Goal: Use online tool/utility: Utilize a website feature to perform a specific function

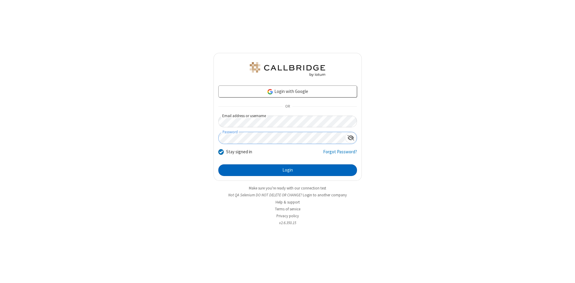
click at [287, 171] on button "Login" at bounding box center [287, 171] width 139 height 12
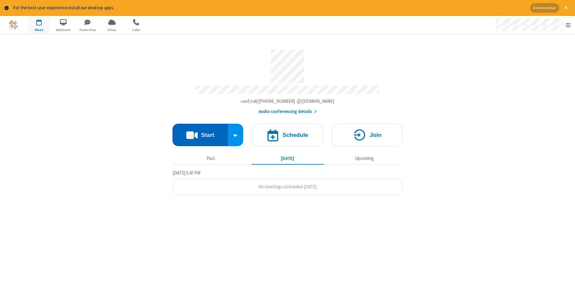
click at [200, 133] on button "Start" at bounding box center [199, 135] width 55 height 22
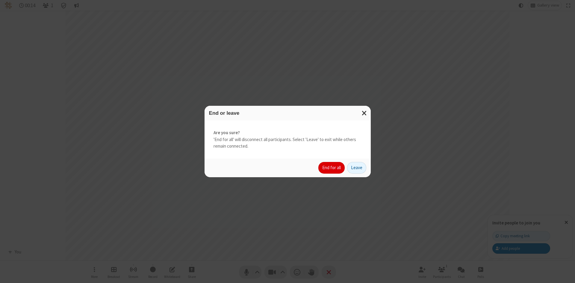
click at [332, 168] on button "End for all" at bounding box center [331, 168] width 26 height 12
